Goal: Task Accomplishment & Management: Manage account settings

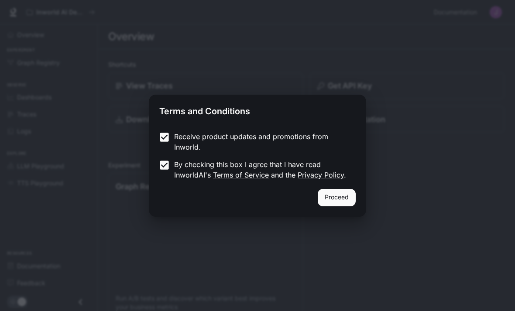
click at [332, 196] on button "Proceed" at bounding box center [337, 197] width 38 height 17
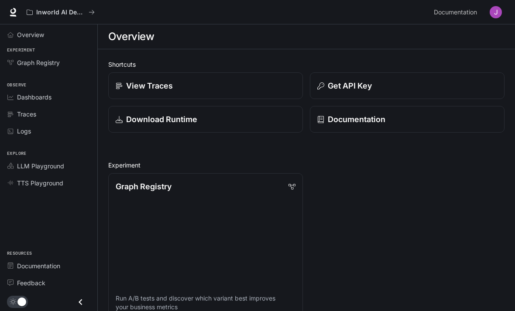
click at [21, 91] on link "Dashboards" at bounding box center [48, 96] width 90 height 15
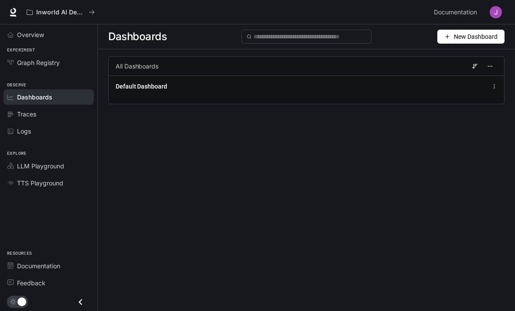
click at [18, 112] on span "Traces" at bounding box center [26, 113] width 19 height 9
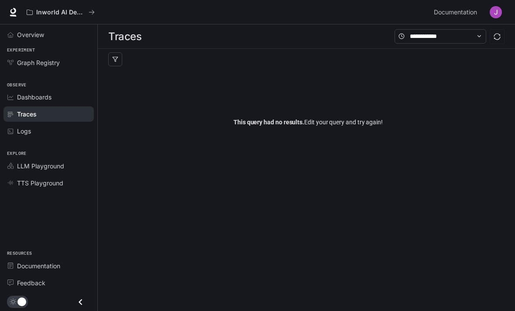
click at [19, 128] on span "Logs" at bounding box center [24, 130] width 14 height 9
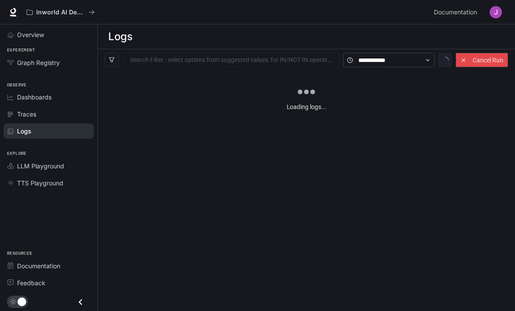
click at [28, 59] on span "Graph Registry" at bounding box center [38, 62] width 43 height 9
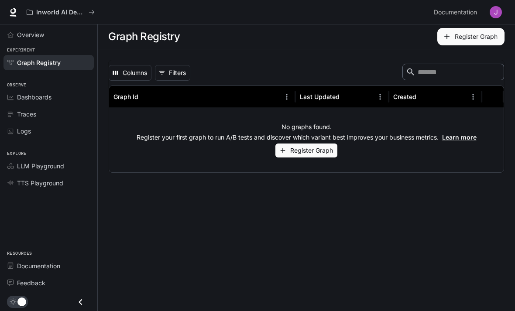
click at [19, 104] on link "Dashboards" at bounding box center [48, 96] width 90 height 15
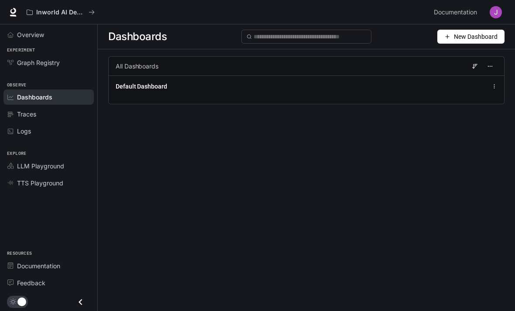
click at [471, 20] on link "Documentation Documentation" at bounding box center [456, 11] width 53 height 17
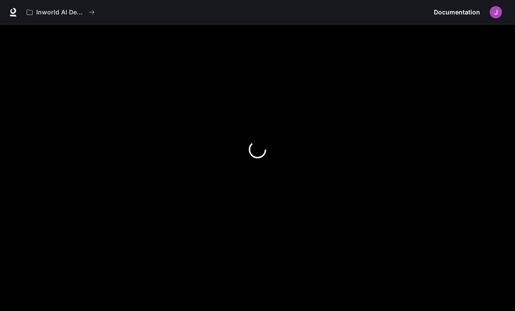
scroll to position [13, 0]
click at [18, 10] on link at bounding box center [13, 12] width 12 height 12
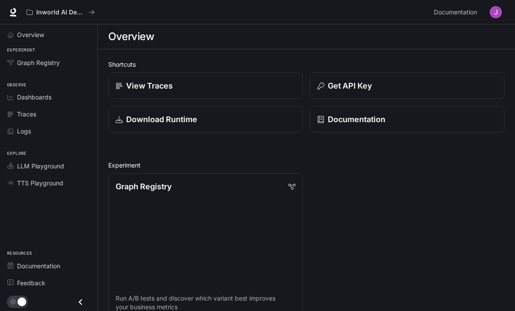
click at [23, 91] on link "Dashboards" at bounding box center [48, 96] width 90 height 15
click at [270, 89] on div "View Traces" at bounding box center [206, 86] width 180 height 12
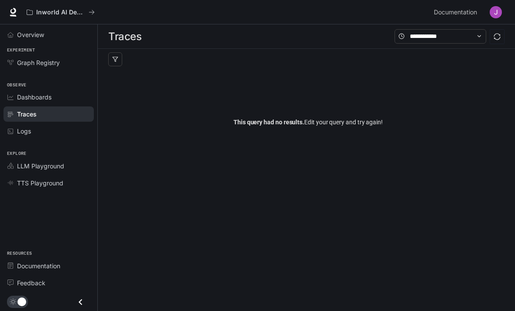
click at [370, 94] on div "This query had no results. Edit your query and try again!" at bounding box center [308, 122] width 400 height 105
click at [368, 99] on div "This query had no results. Edit your query and try again!" at bounding box center [308, 122] width 400 height 105
click at [16, 96] on span "Dashboards" at bounding box center [12, 97] width 10 height 6
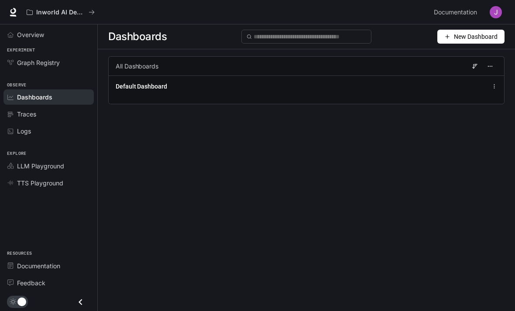
click at [414, 100] on div "Default Dashboard" at bounding box center [306, 89] width 395 height 28
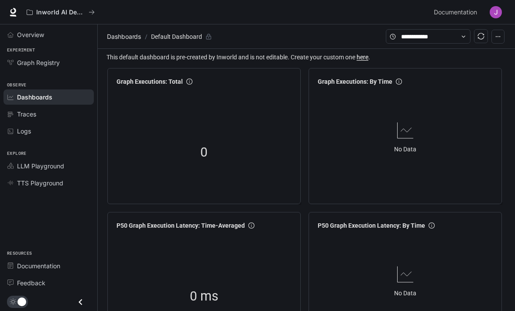
click at [20, 64] on span "Graph Registry" at bounding box center [38, 62] width 43 height 9
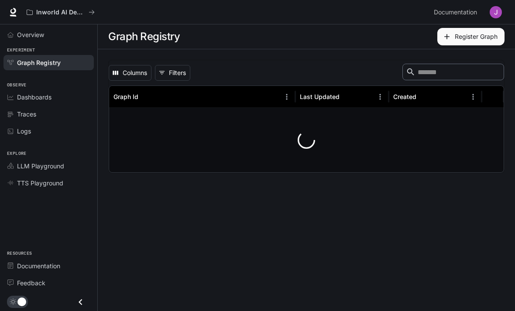
click at [17, 38] on span "Overview" at bounding box center [30, 34] width 27 height 9
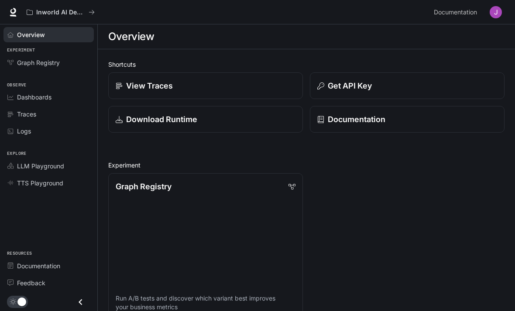
click at [414, 99] on button "Get API Key" at bounding box center [407, 85] width 195 height 27
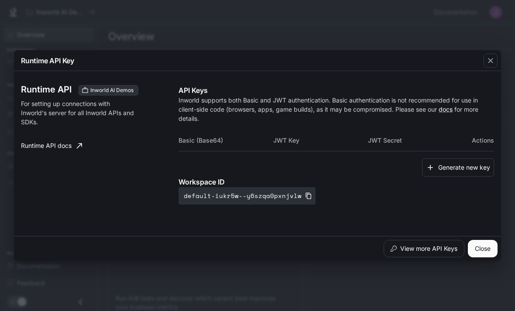
click at [472, 60] on div "Runtime API Key" at bounding box center [257, 60] width 487 height 21
click at [485, 52] on button "button" at bounding box center [490, 60] width 21 height 21
